Goal: Task Accomplishment & Management: Manage account settings

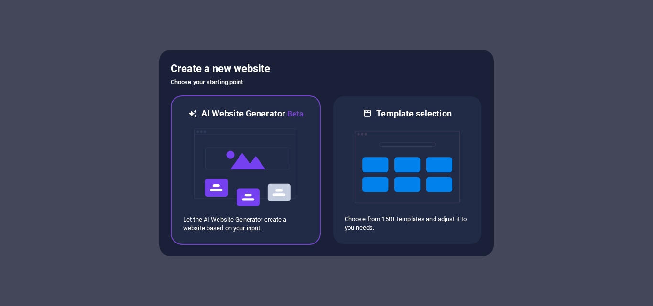
click at [240, 181] on img at bounding box center [245, 168] width 105 height 96
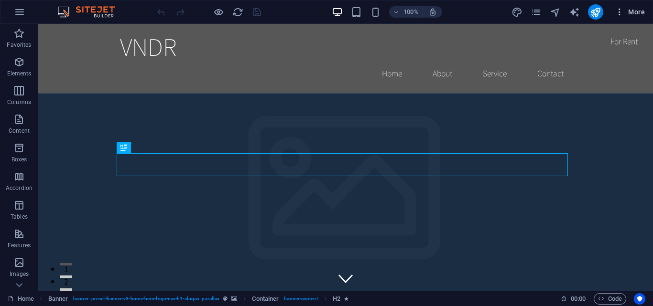
click at [634, 13] on span "More" at bounding box center [630, 12] width 30 height 10
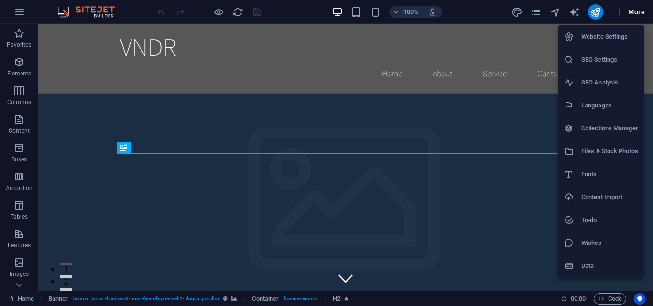
click at [601, 30] on li "Website Settings" at bounding box center [601, 36] width 86 height 23
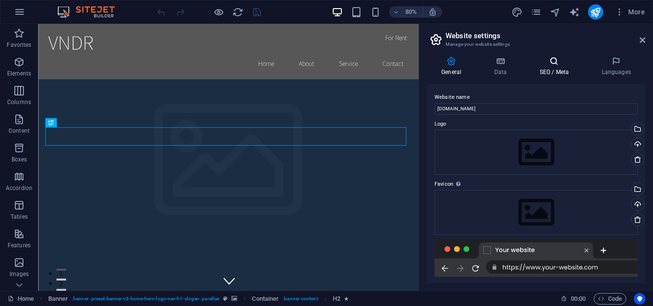
click at [558, 69] on h4 "SEO / Meta" at bounding box center [556, 66] width 62 height 20
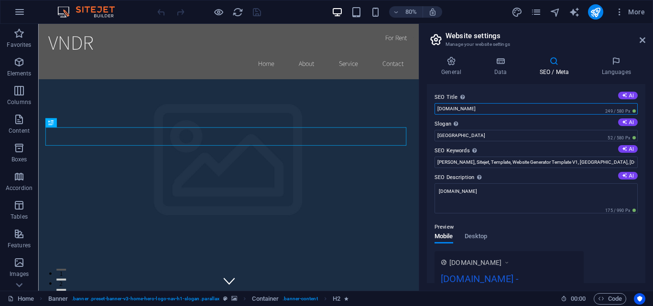
click at [517, 108] on input "[DOMAIN_NAME]" at bounding box center [535, 108] width 203 height 11
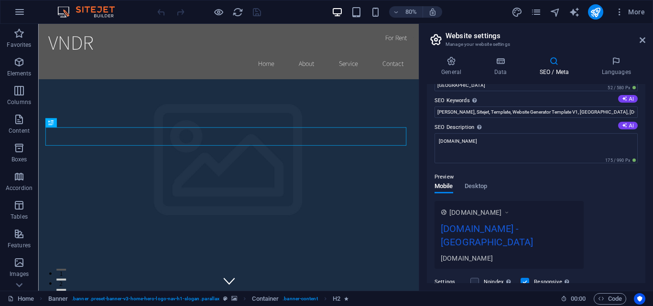
scroll to position [96, 0]
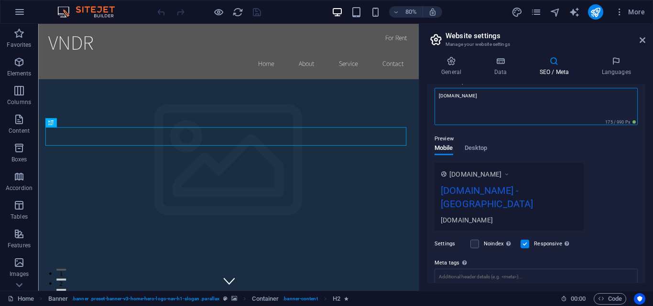
click at [517, 97] on textarea "[DOMAIN_NAME]" at bounding box center [535, 106] width 203 height 37
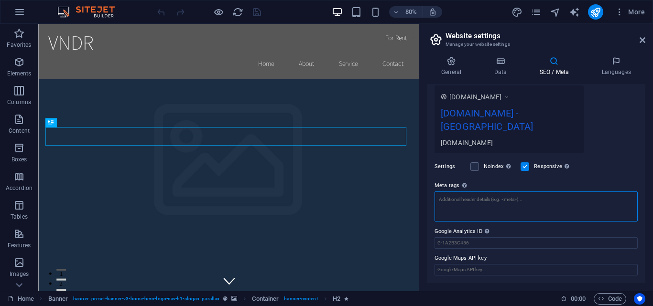
scroll to position [166, 0]
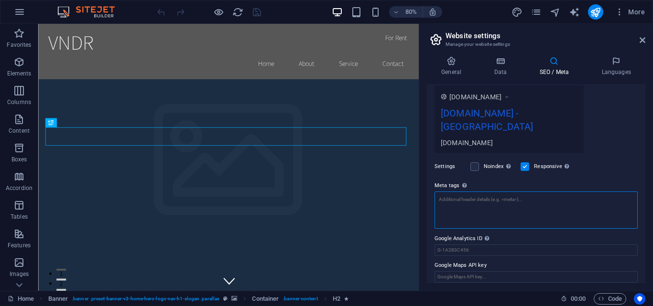
click at [524, 213] on textarea "Meta tags Enter HTML code here that will be placed inside the tags of your webs…" at bounding box center [535, 210] width 203 height 37
paste textarea "<meta name="facebook-domain-verification" content="fqtcf1d252ah190gb80y5os7ke5n…"
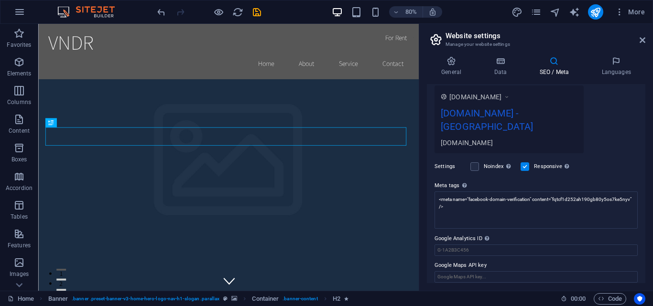
type textarea "<meta name="facebook-domain-verification" content="fqtcf1d252ah190gb80y5os7ke5n…"
click at [608, 170] on body "VNDR Home Favorites Elements Columns Content Boxes Accordion Tables Features Im…" at bounding box center [326, 153] width 653 height 306
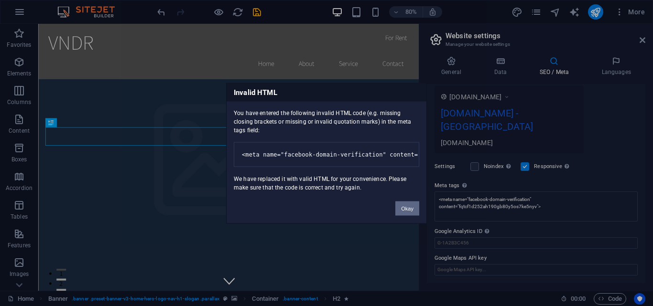
click at [409, 208] on button "Okay" at bounding box center [407, 208] width 24 height 14
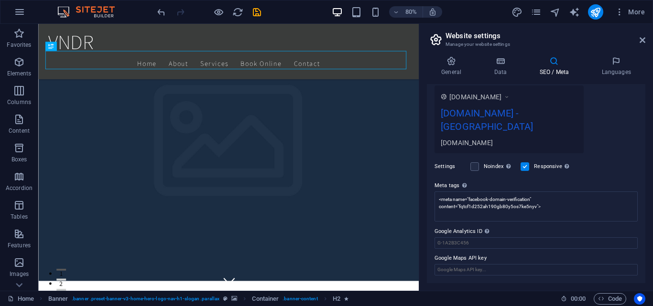
scroll to position [96, 0]
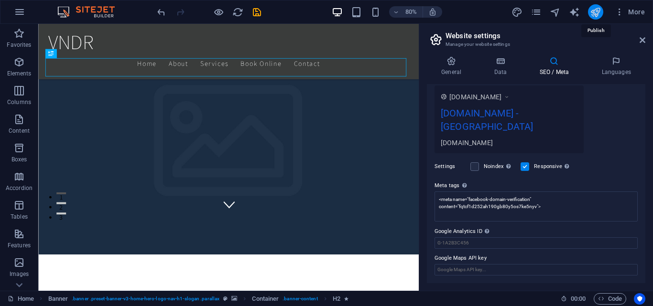
click at [600, 11] on icon "publish" at bounding box center [595, 12] width 11 height 11
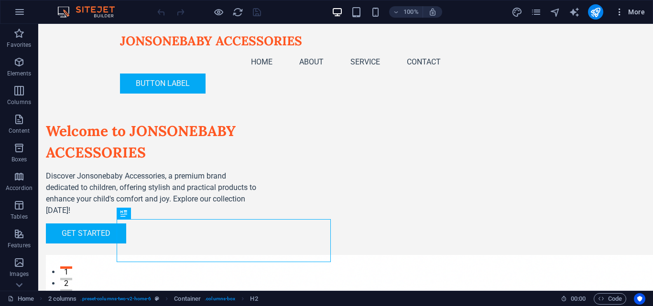
click at [618, 11] on icon "button" at bounding box center [620, 12] width 10 height 10
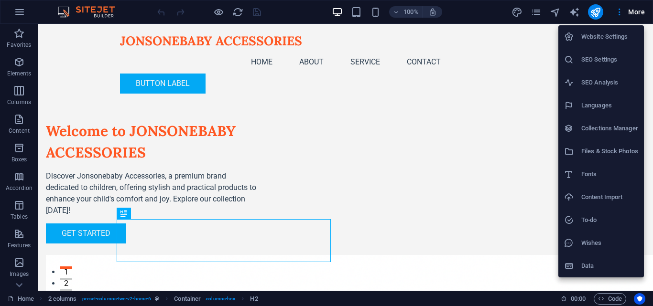
click at [220, 36] on div at bounding box center [326, 153] width 653 height 306
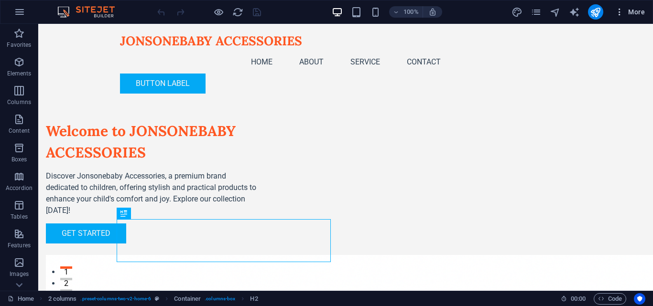
click at [641, 12] on span "More" at bounding box center [630, 12] width 30 height 10
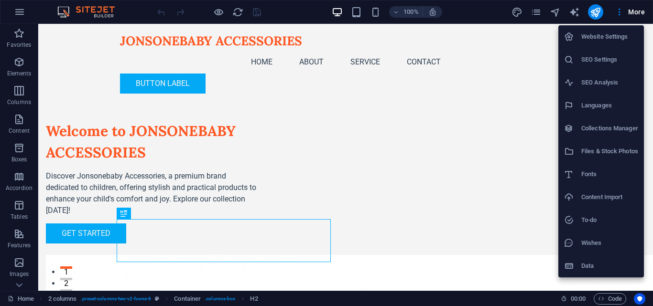
click at [608, 43] on li "Website Settings" at bounding box center [601, 36] width 86 height 23
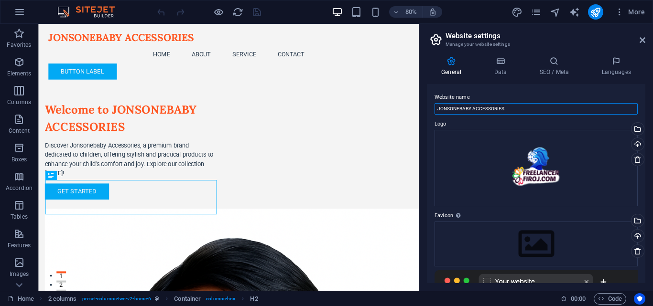
click at [532, 106] on input "JONSONEBABY ACCESSORIES" at bounding box center [535, 108] width 203 height 11
paste input "VNDR"
type input "VNDR"
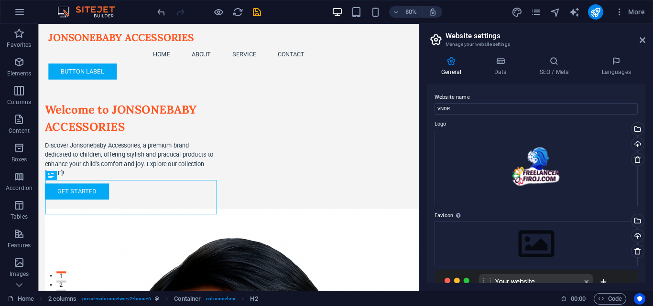
click at [483, 86] on div "Website name VNDR Logo Drag files here, click to choose files or select files f…" at bounding box center [536, 183] width 218 height 199
click at [498, 68] on h4 "Data" at bounding box center [501, 66] width 45 height 20
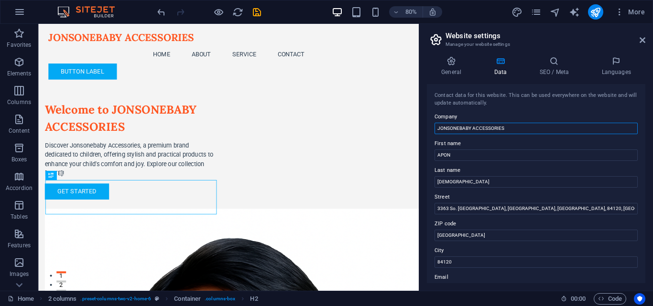
click at [527, 127] on input "JONSONEBABY ACCESSORIES" at bounding box center [535, 128] width 203 height 11
paste input "VNDR"
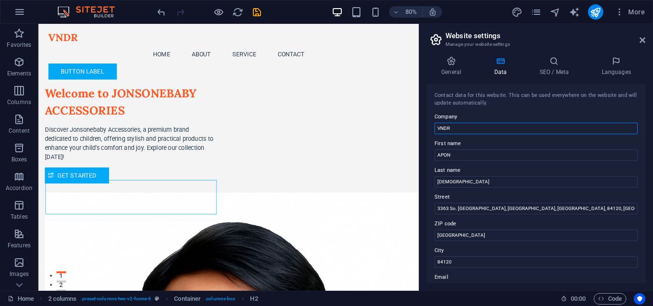
type input "VNDR"
click at [514, 139] on label "First name" at bounding box center [535, 143] width 203 height 11
click at [514, 150] on input "APON" at bounding box center [535, 155] width 203 height 11
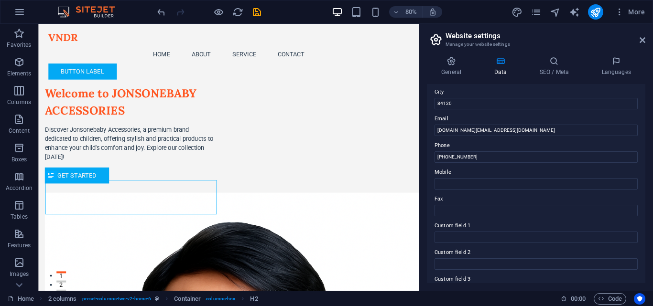
scroll to position [143, 0]
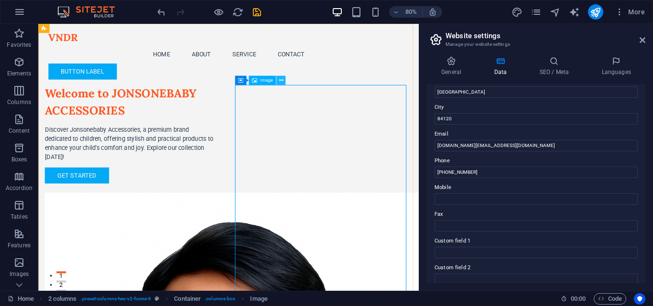
click at [283, 83] on button at bounding box center [280, 80] width 9 height 9
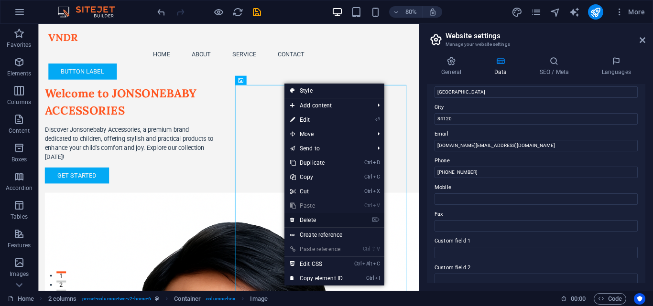
click at [320, 220] on link "⌦ Delete" at bounding box center [316, 220] width 64 height 14
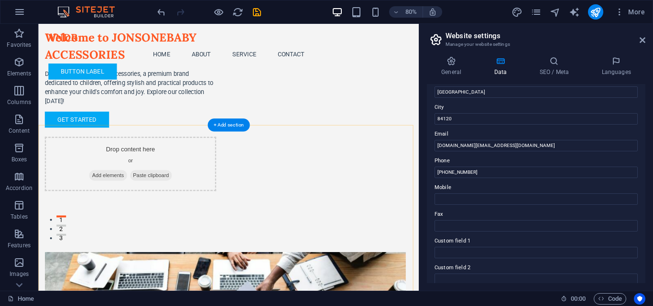
scroll to position [0, 0]
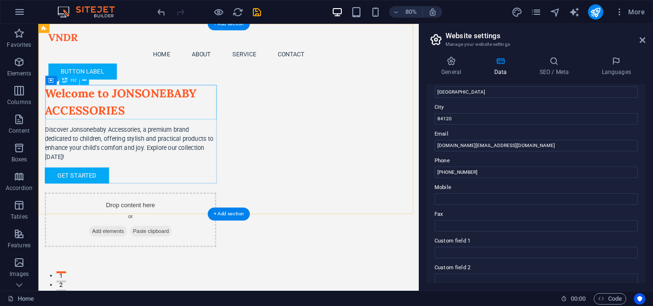
click at [159, 110] on div "Welcome to JONSONEBABY ACCESSORIES" at bounding box center [153, 121] width 214 height 43
click at [147, 115] on div "Welcome to JONSONEBABY ACCESSORIES" at bounding box center [153, 121] width 214 height 43
drag, startPoint x: 180, startPoint y: 119, endPoint x: 190, endPoint y: 124, distance: 11.5
click at [180, 119] on div "Welcome to JONSONEBABY ACCESSORIES" at bounding box center [153, 121] width 214 height 43
drag, startPoint x: 190, startPoint y: 124, endPoint x: 180, endPoint y: 119, distance: 11.1
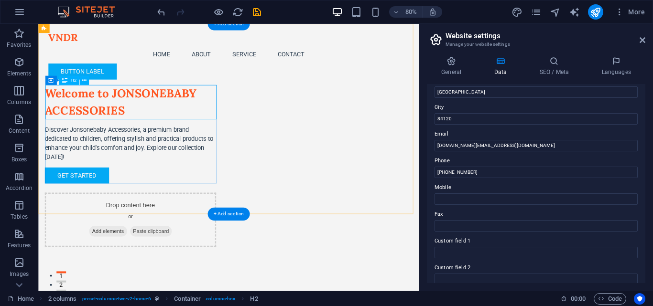
click at [180, 119] on div "Welcome to JONSONEBABY ACCESSORIES" at bounding box center [153, 121] width 214 height 43
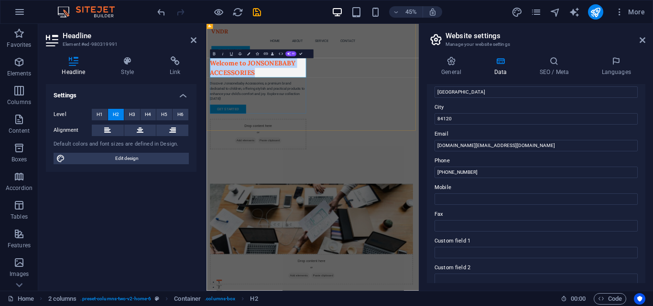
click at [344, 125] on h2 "Welcome to JONSONEBABY ACCESSORIES" at bounding box center [321, 121] width 214 height 43
drag, startPoint x: 301, startPoint y: 107, endPoint x: 341, endPoint y: 130, distance: 46.9
click at [346, 131] on h2 "Welcome to JONSONEBABY ACCESSORIES" at bounding box center [321, 121] width 214 height 43
click at [337, 129] on h2 "Welcome to JONSONEBABY ACCESSORIES" at bounding box center [321, 121] width 214 height 43
drag, startPoint x: 309, startPoint y: 115, endPoint x: 346, endPoint y: 138, distance: 43.8
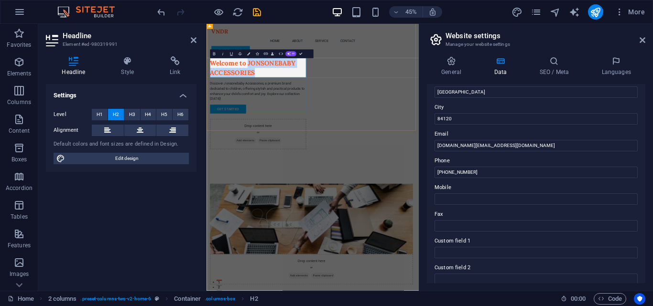
click at [346, 138] on h2 "Welcome to JONSONEBABY ACCESSORIES" at bounding box center [321, 121] width 214 height 43
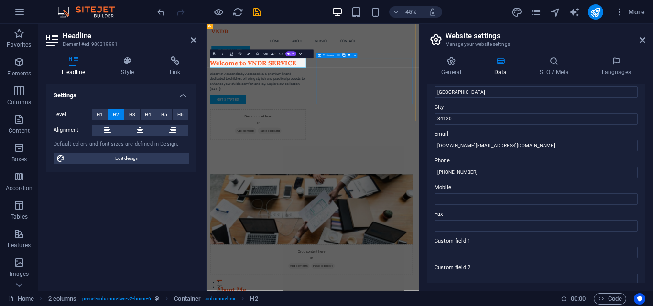
click at [428, 214] on div "Drop content here or Add elements Paste clipboard" at bounding box center [321, 248] width 214 height 68
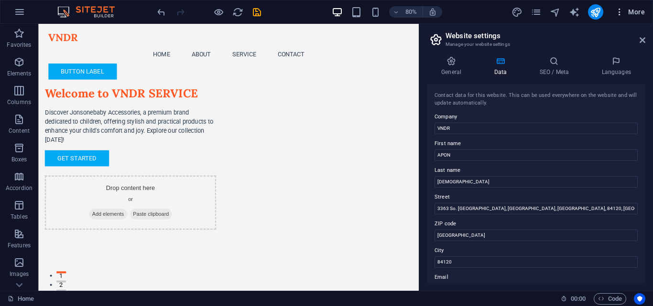
click at [625, 8] on span "More" at bounding box center [630, 12] width 30 height 10
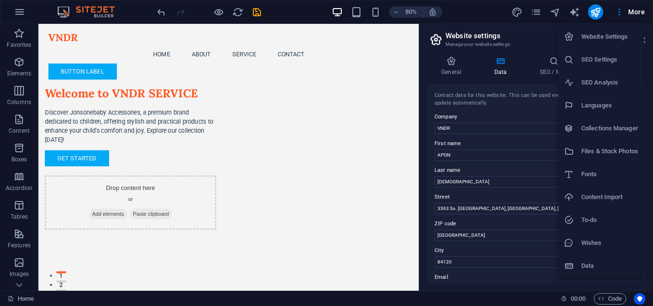
click at [599, 10] on div at bounding box center [326, 153] width 653 height 306
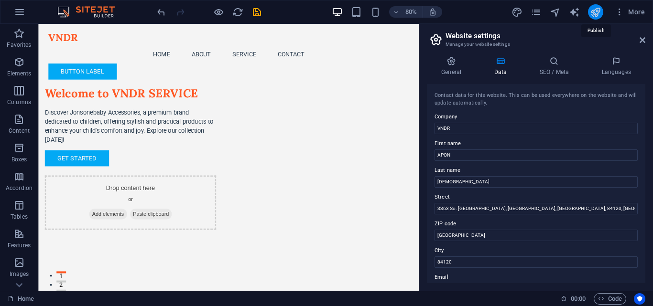
click at [590, 12] on icon "publish" at bounding box center [595, 12] width 11 height 11
checkbox input "false"
